Goal: Task Accomplishment & Management: Use online tool/utility

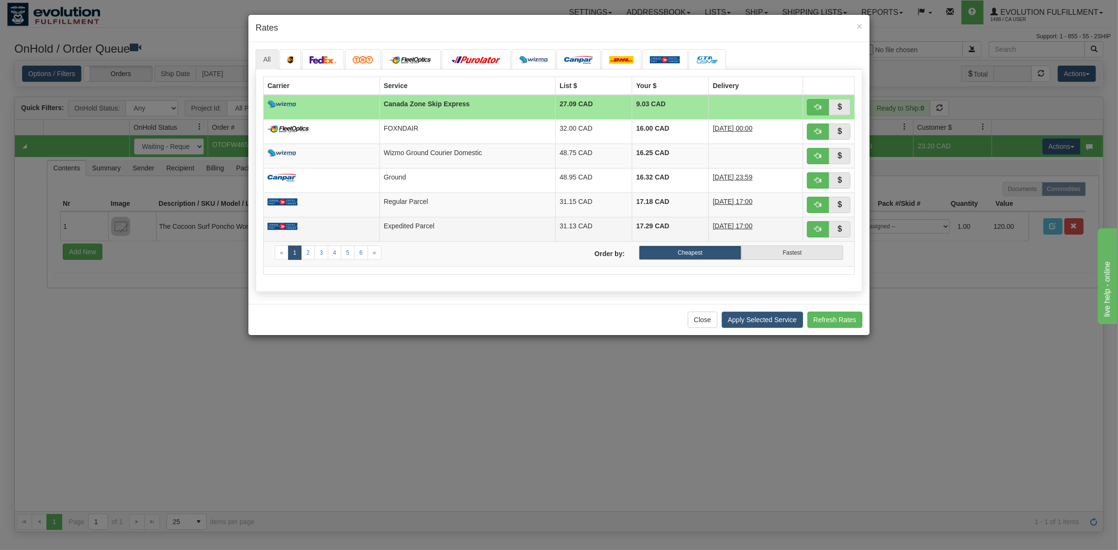
click at [440, 225] on td "Expedited Parcel" at bounding box center [467, 229] width 176 height 24
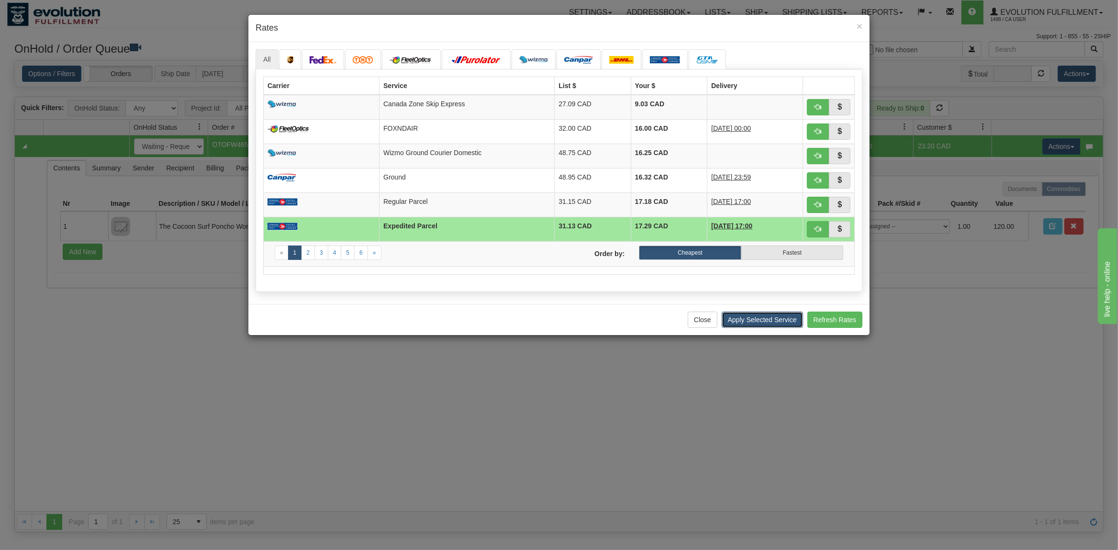
click at [784, 323] on button "Apply Selected Service" at bounding box center [761, 319] width 81 height 16
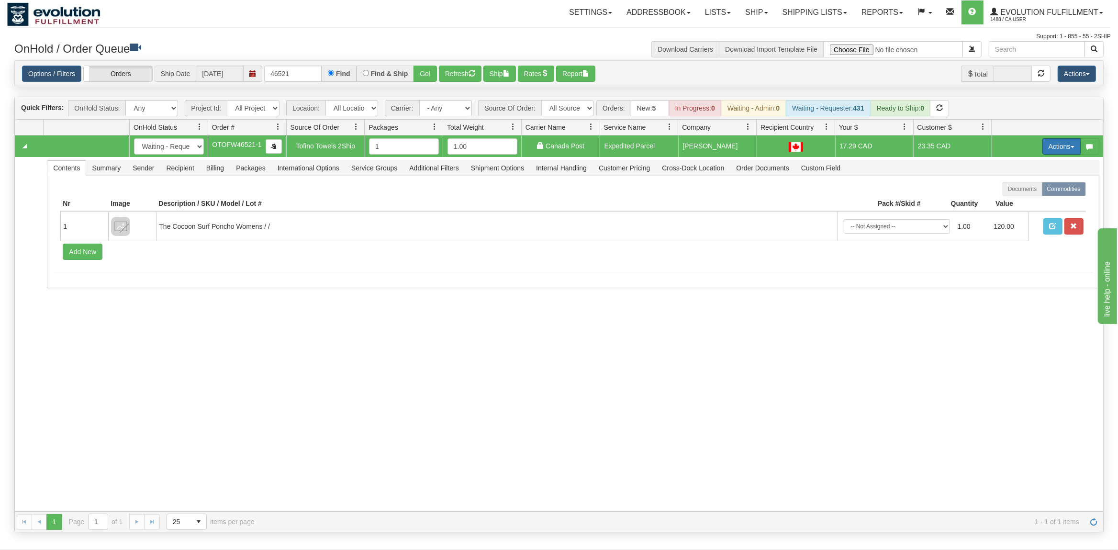
click at [1056, 144] on button "Actions" at bounding box center [1061, 146] width 38 height 16
click at [1013, 200] on span at bounding box center [1016, 201] width 7 height 7
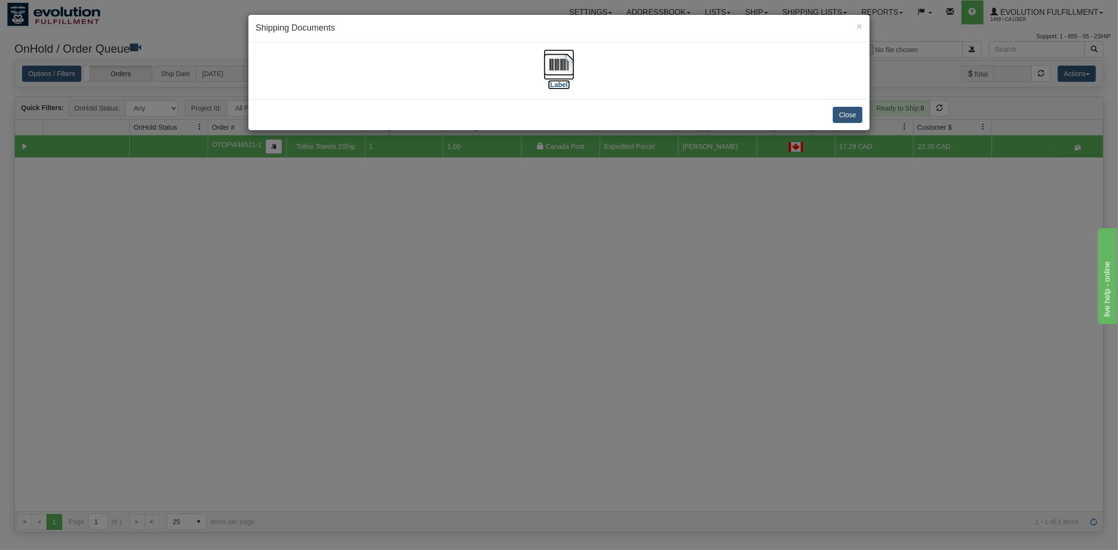
click at [568, 61] on img at bounding box center [558, 64] width 31 height 31
click at [850, 105] on div "Close" at bounding box center [558, 114] width 621 height 31
click at [848, 111] on button "Close" at bounding box center [847, 115] width 30 height 16
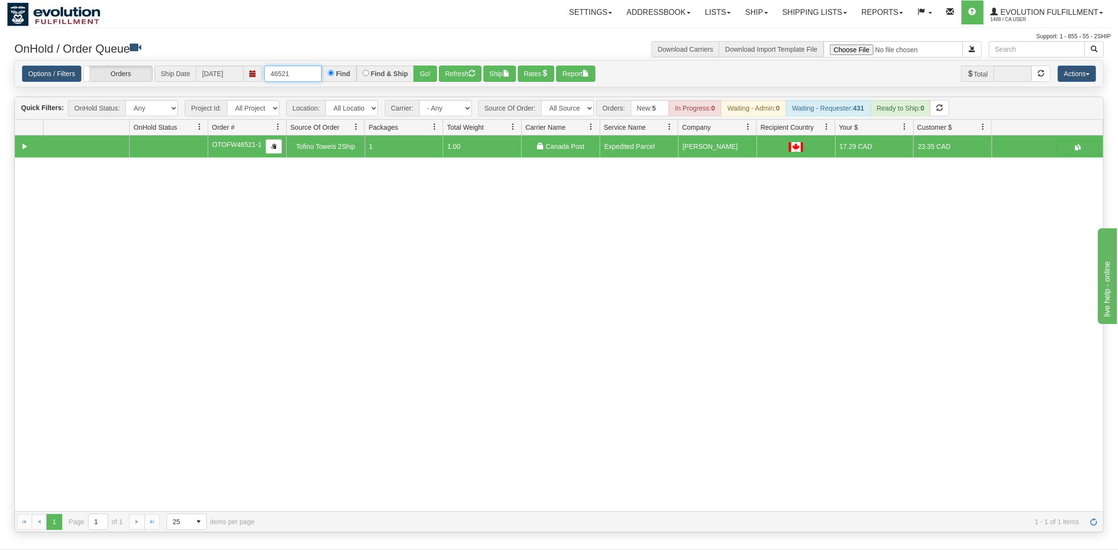
drag, startPoint x: 315, startPoint y: 73, endPoint x: 208, endPoint y: 76, distance: 107.2
click at [264, 78] on input "46521" at bounding box center [292, 74] width 57 height 16
type input "OTOFW46501-1"
click at [437, 66] on div "Go!" at bounding box center [425, 74] width 23 height 16
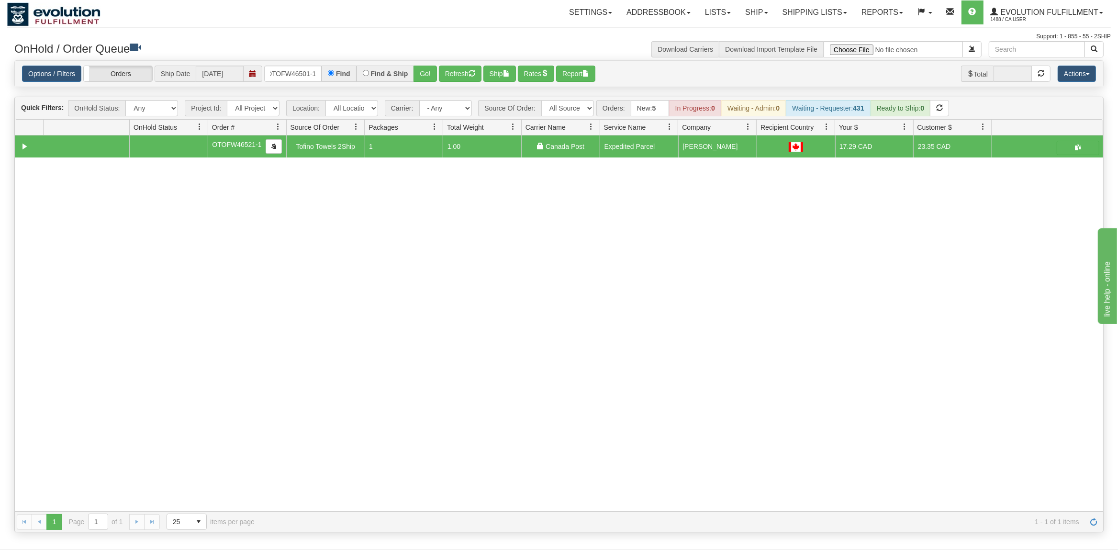
click at [439, 69] on div "Options / Filters Group Shipments Orders Ship Date [DATE] OTOFW46501-1 Find Fin…" at bounding box center [559, 74] width 1074 height 17
click at [437, 71] on button "Go!" at bounding box center [424, 74] width 23 height 16
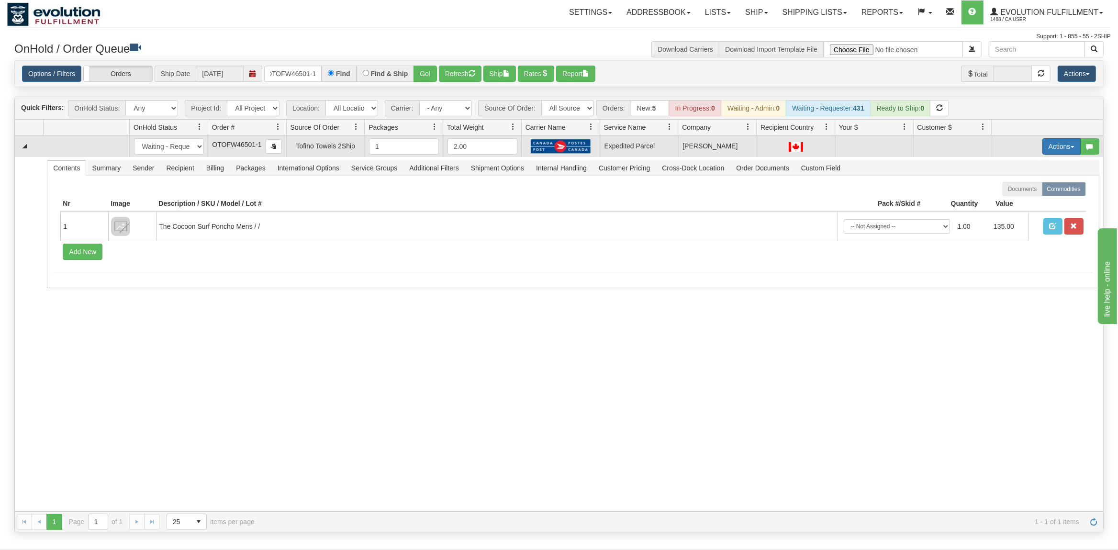
click at [1046, 145] on button "Actions" at bounding box center [1061, 146] width 38 height 16
click at [1023, 193] on span "Rate All Services" at bounding box center [1041, 190] width 57 height 8
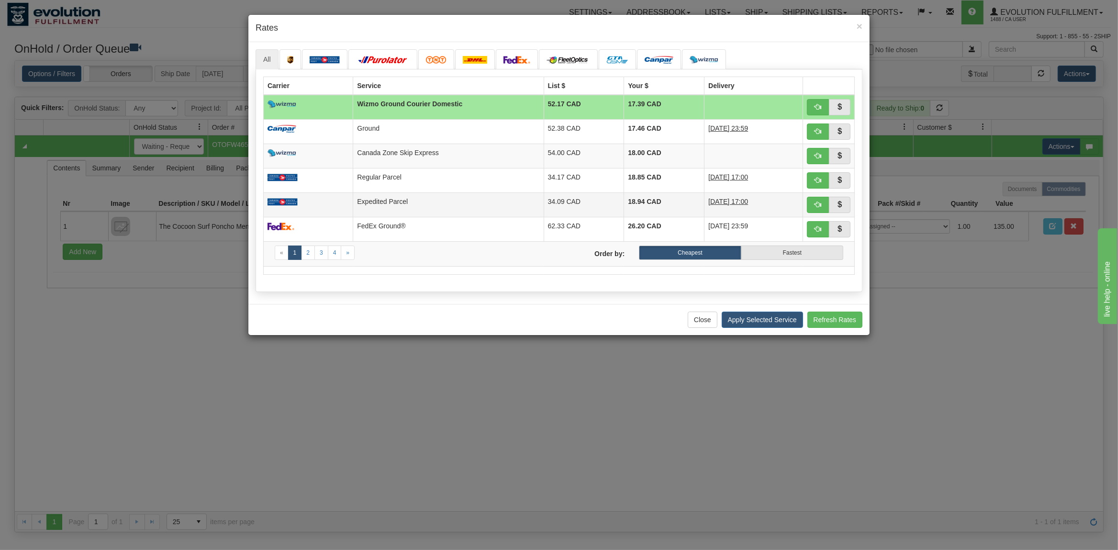
click at [353, 208] on td at bounding box center [308, 204] width 89 height 24
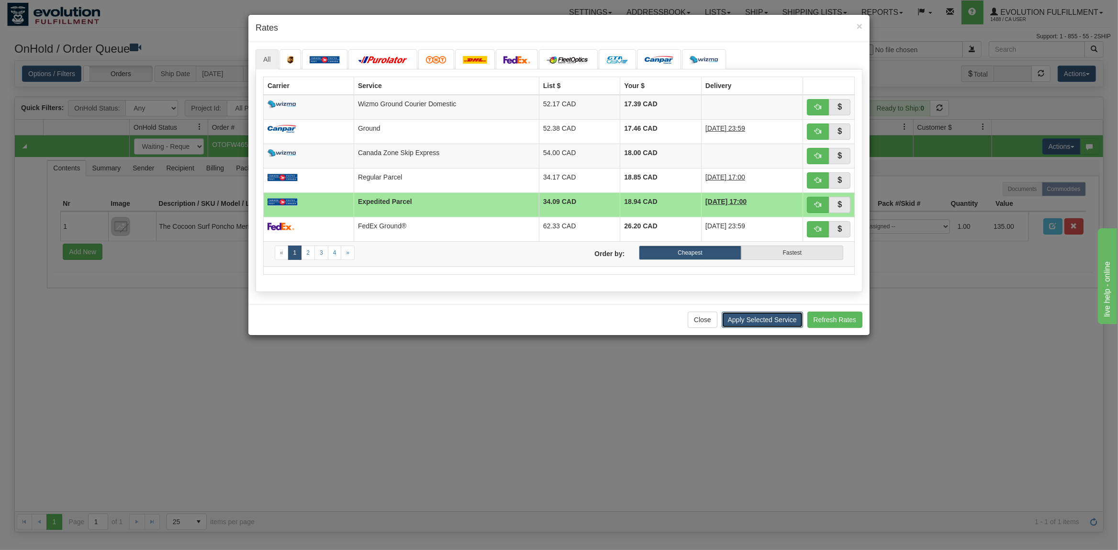
click at [751, 325] on button "Apply Selected Service" at bounding box center [761, 319] width 81 height 16
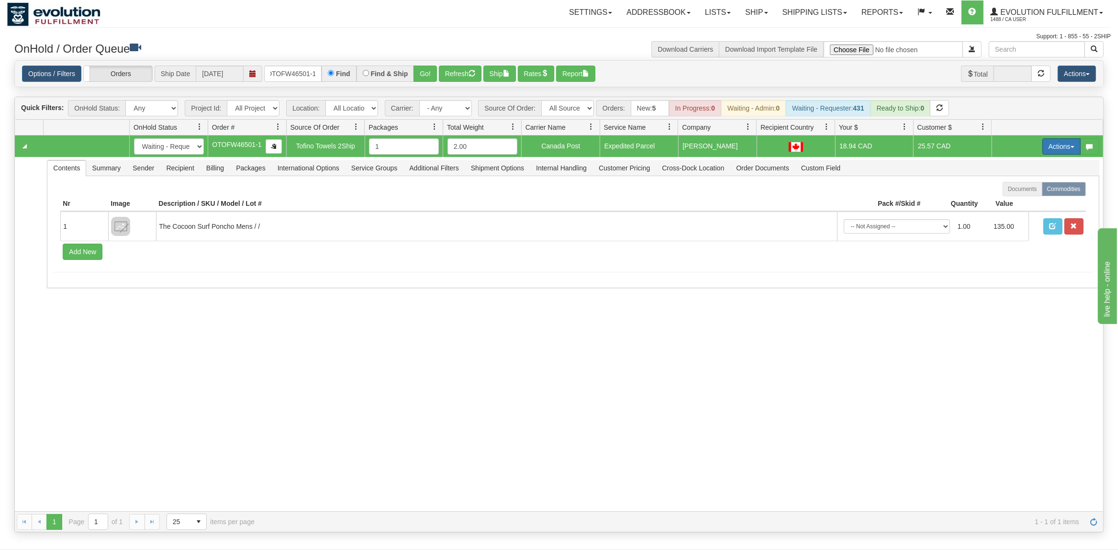
click at [1057, 142] on button "Actions" at bounding box center [1061, 146] width 38 height 16
click at [1013, 205] on span at bounding box center [1016, 201] width 7 height 7
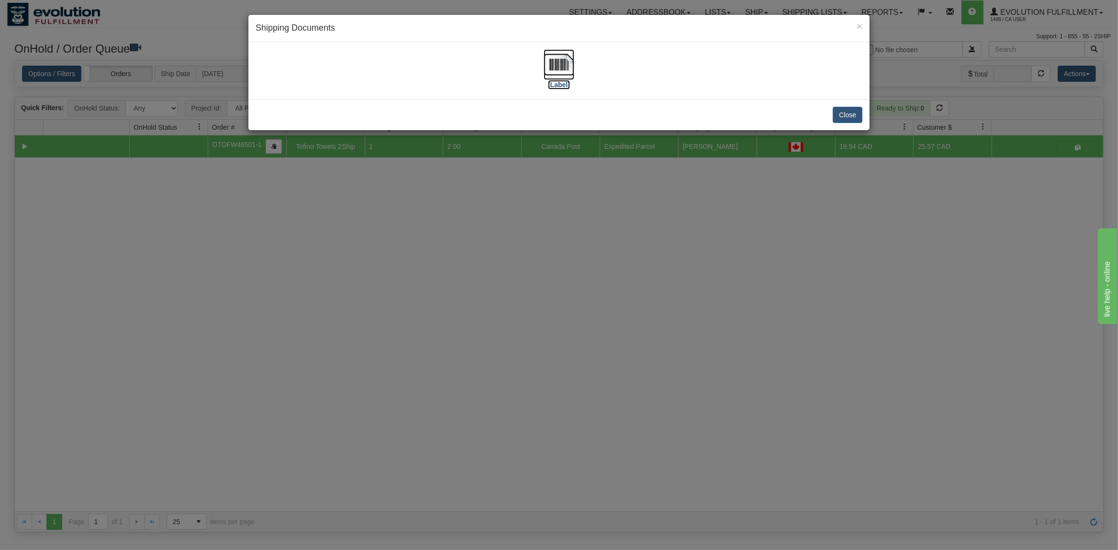
click at [561, 63] on img at bounding box center [558, 64] width 31 height 31
click at [842, 108] on button "Close" at bounding box center [847, 115] width 30 height 16
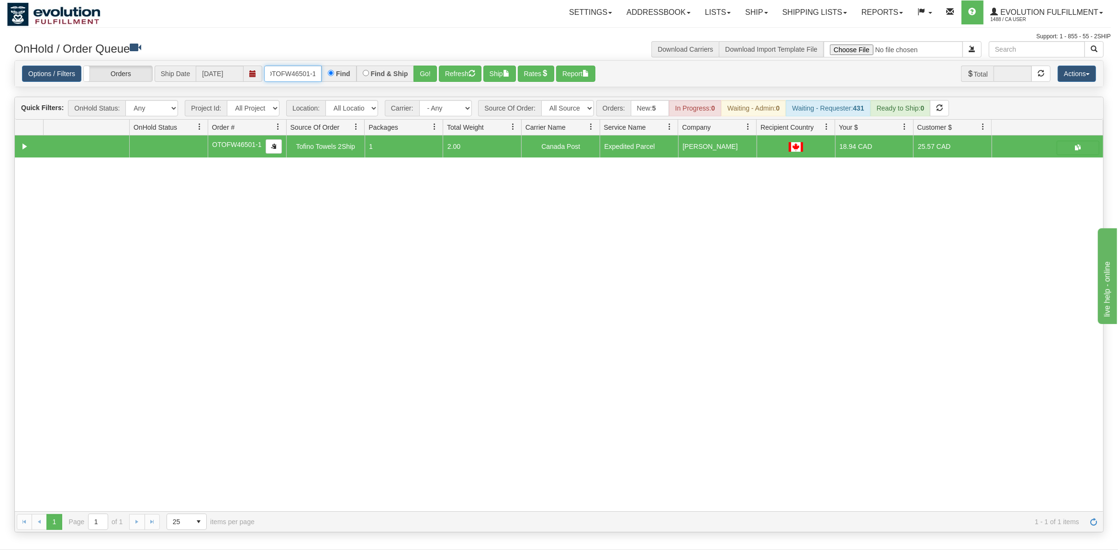
click at [310, 71] on input "OTOFW46501-1" at bounding box center [292, 74] width 57 height 16
type input "OEMU0030486001"
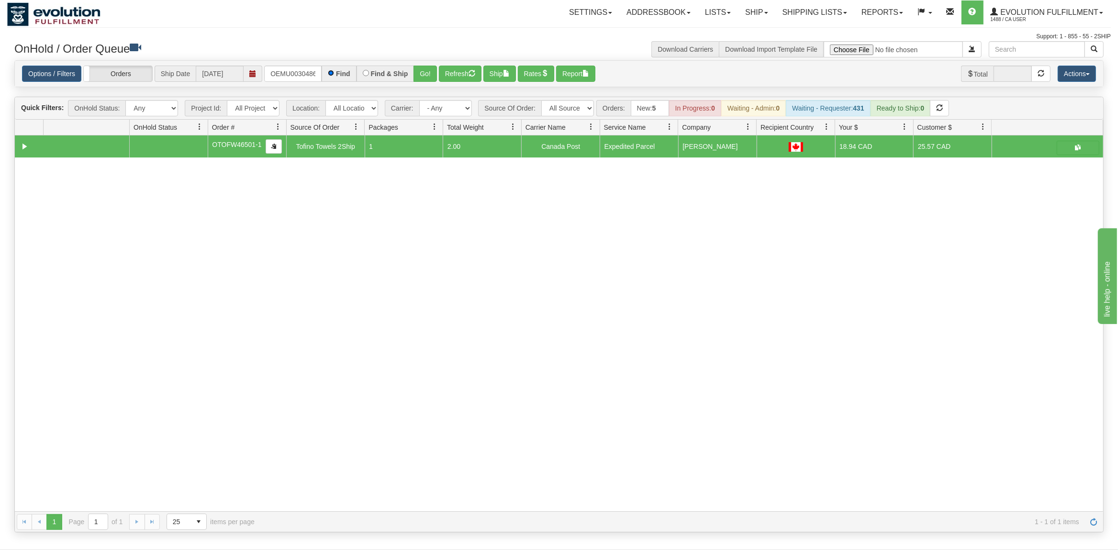
scroll to position [0, 12]
click at [424, 76] on button "Go!" at bounding box center [424, 74] width 23 height 16
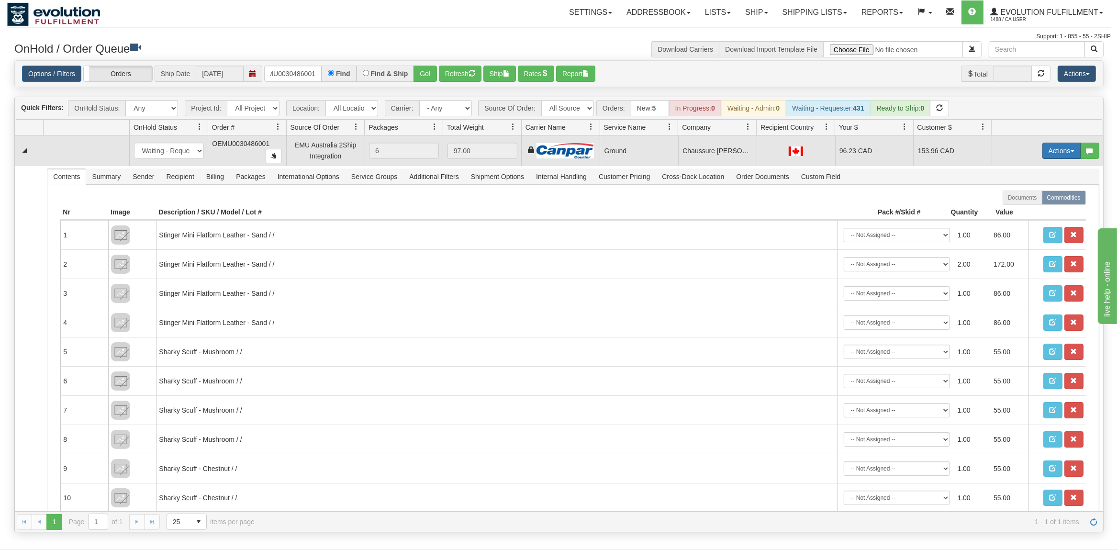
click at [1054, 153] on button "Actions" at bounding box center [1061, 151] width 38 height 16
click at [1031, 206] on link "Ship" at bounding box center [1041, 206] width 77 height 12
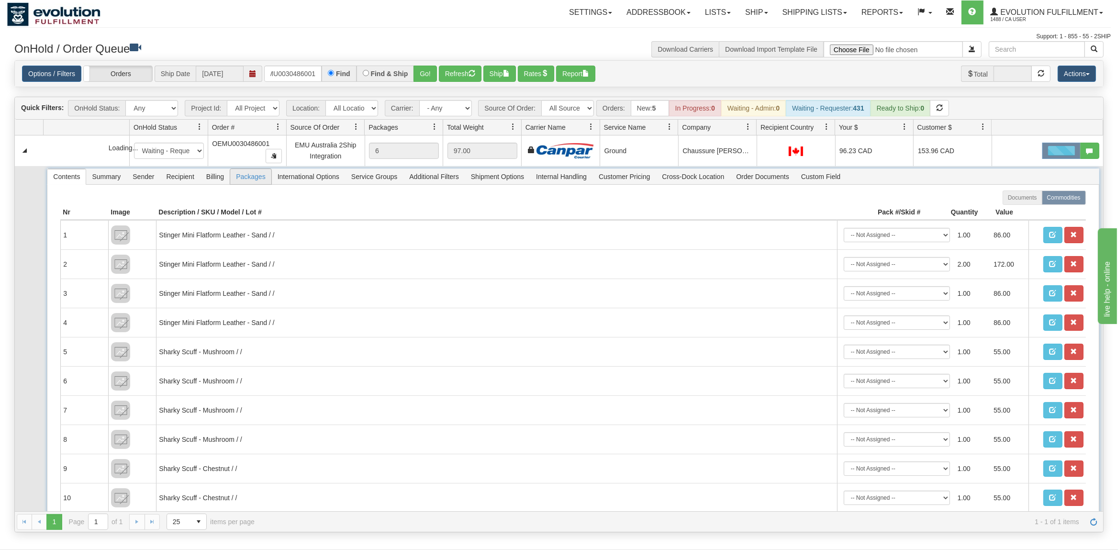
click at [248, 182] on span "Packages" at bounding box center [250, 176] width 41 height 15
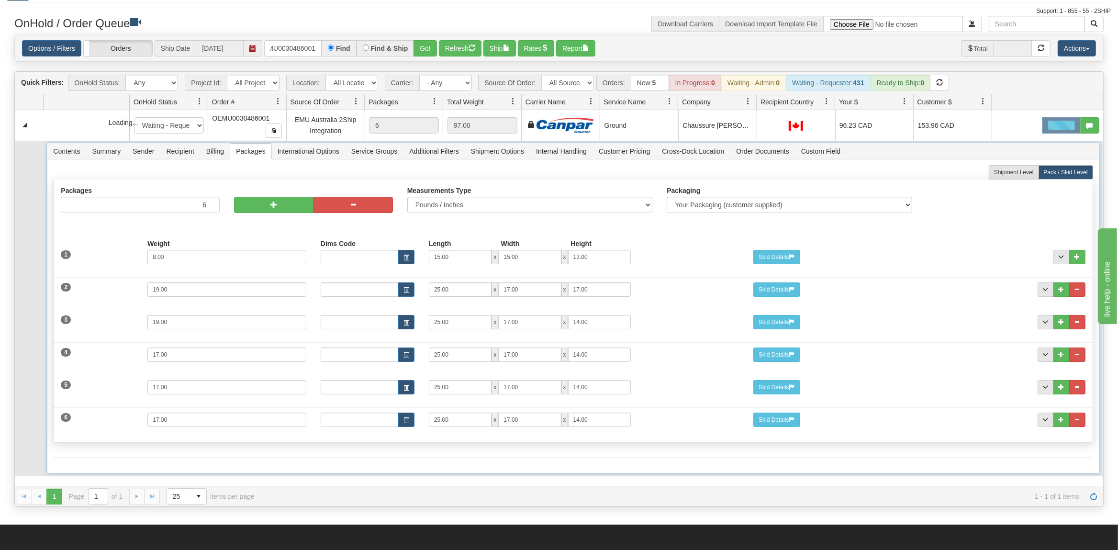
scroll to position [50, 0]
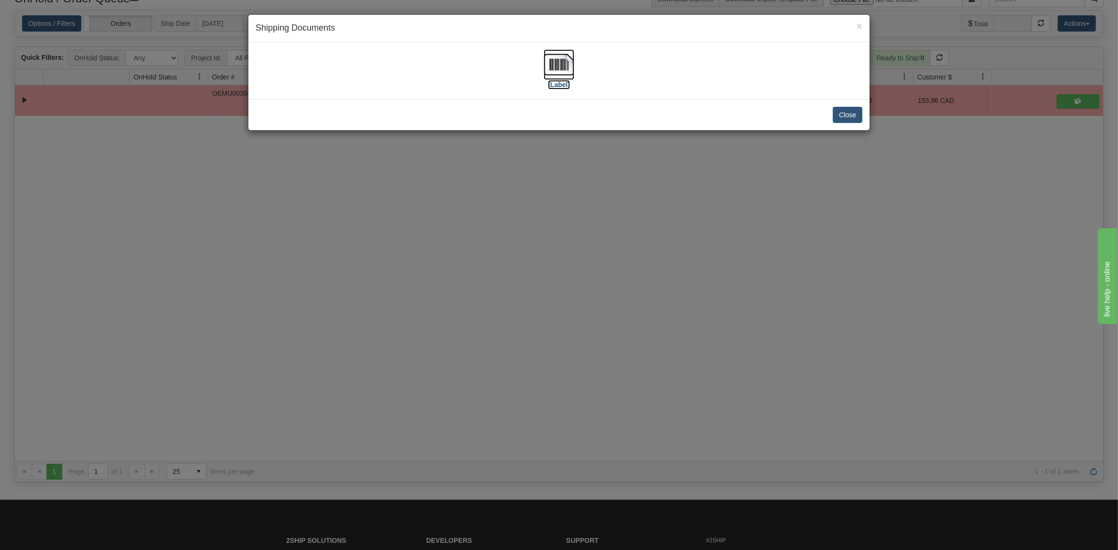
click at [555, 62] on img at bounding box center [558, 64] width 31 height 31
click at [558, 60] on img at bounding box center [558, 64] width 31 height 31
click at [847, 112] on button "Close" at bounding box center [847, 115] width 30 height 16
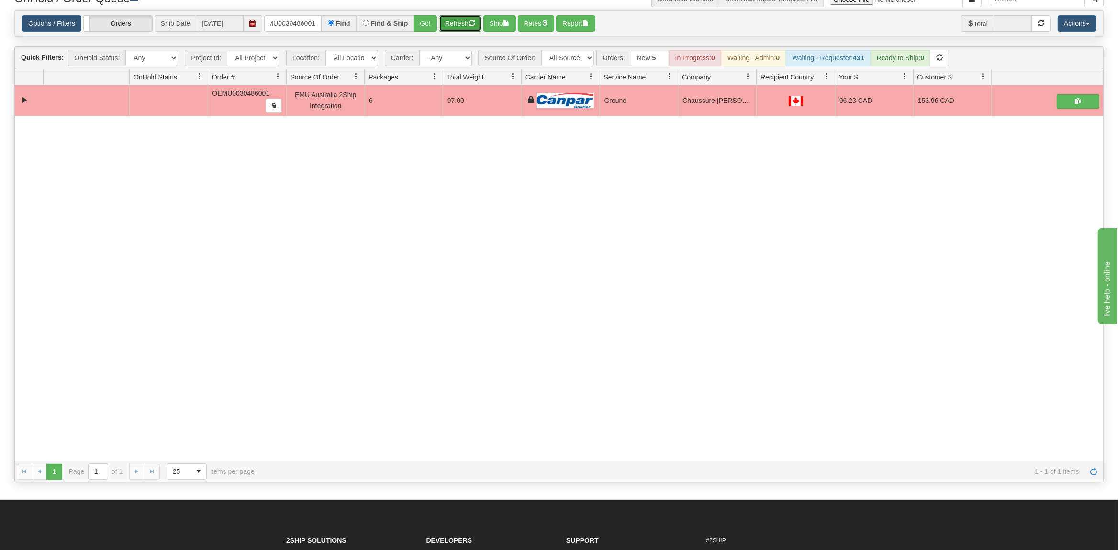
click at [456, 22] on button "Refresh" at bounding box center [460, 23] width 43 height 16
